Goal: Ask a question: Ask a question

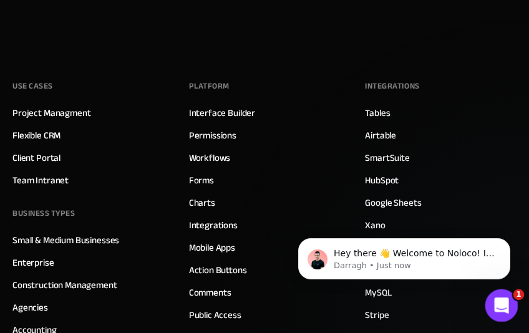
click at [506, 305] on icon "Open Intercom Messenger" at bounding box center [499, 304] width 21 height 21
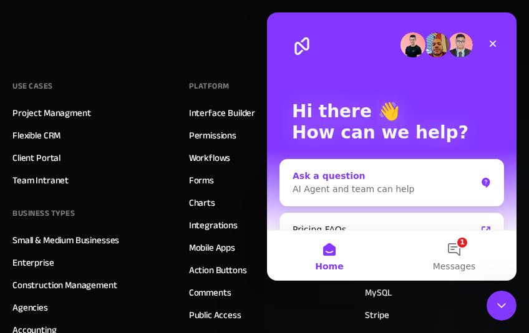
click at [436, 173] on div "Ask a question" at bounding box center [383, 176] width 183 height 13
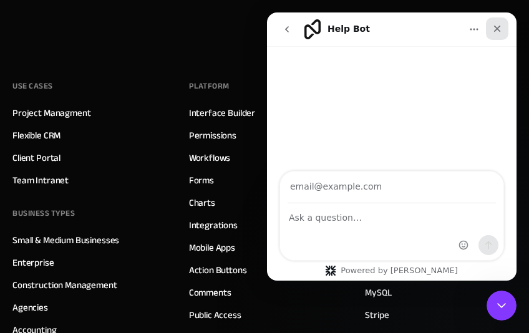
click at [493, 37] on div "Close" at bounding box center [497, 28] width 22 height 22
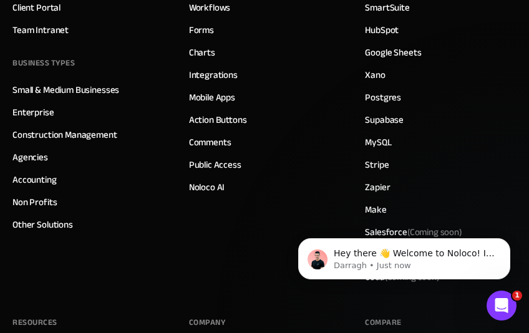
scroll to position [7106, 0]
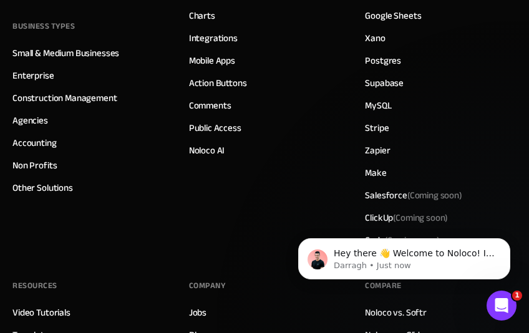
click at [302, 190] on div "Platform Interface Builder Permissions Workflows Forms Charts Integrations Mobi…" at bounding box center [264, 71] width 151 height 362
click at [497, 289] on div "Open Intercom Messenger" at bounding box center [499, 303] width 41 height 41
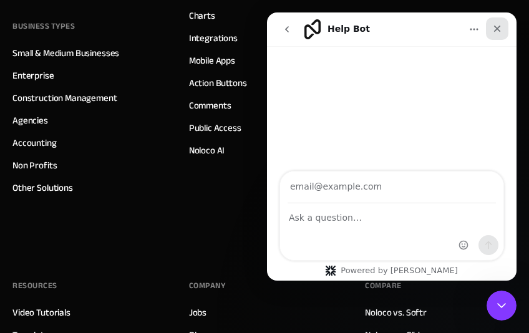
click at [487, 31] on div "Close" at bounding box center [497, 28] width 22 height 22
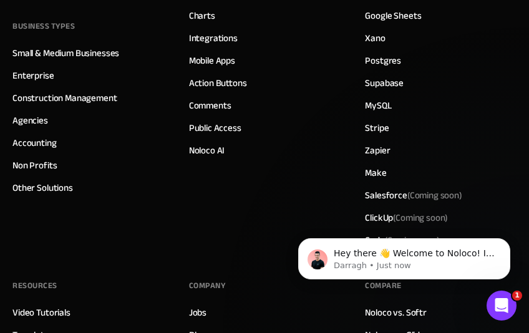
scroll to position [0, 0]
click at [284, 143] on div "Platform Interface Builder Permissions Workflows Forms Charts Integrations Mobi…" at bounding box center [264, 71] width 151 height 362
click at [352, 257] on p "Hey there 👋 Welcome to Noloco! If you have any questions, just reply to this me…" at bounding box center [413, 253] width 161 height 12
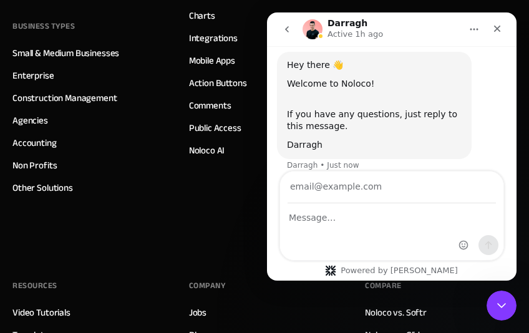
scroll to position [59, 0]
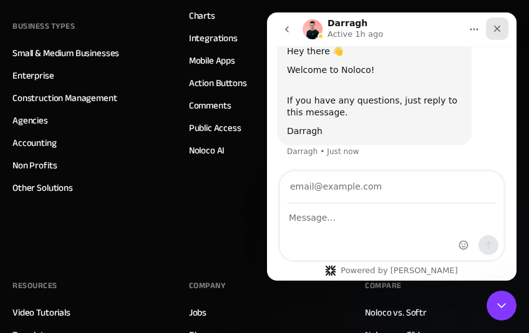
click at [493, 30] on icon "Close" at bounding box center [497, 29] width 10 height 10
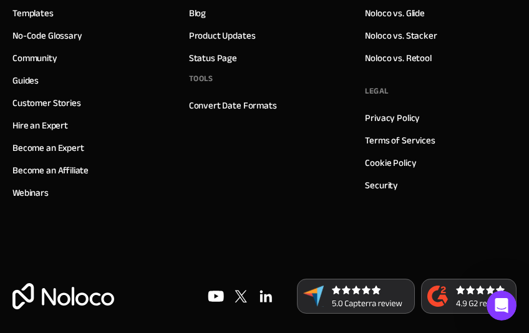
scroll to position [7365, 0]
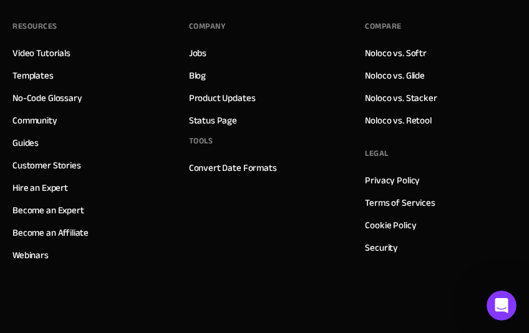
click at [304, 157] on div "Company Jobs Blog Product Updates Status Page Tools Convert Date Formats" at bounding box center [264, 141] width 151 height 249
